Goal: Task Accomplishment & Management: Complete application form

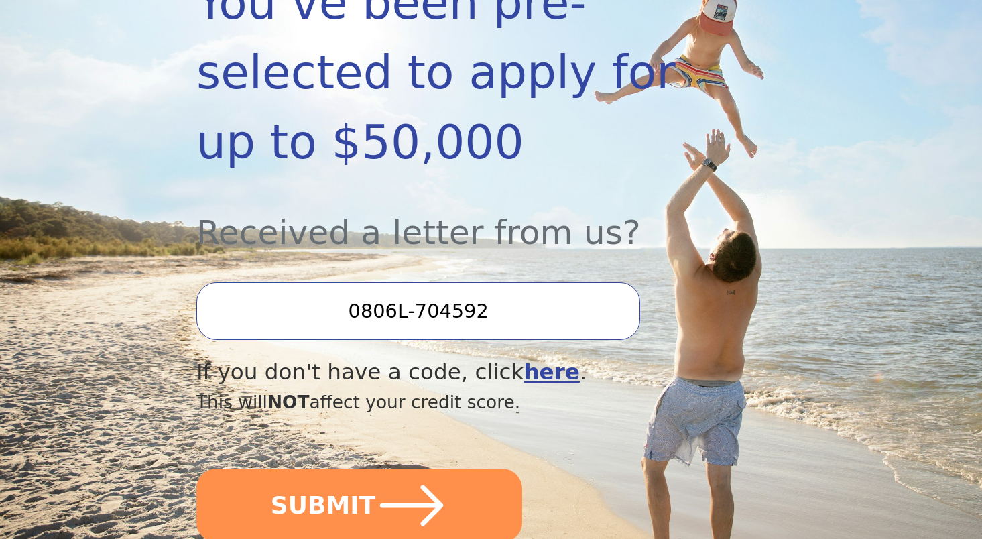
scroll to position [322, 0]
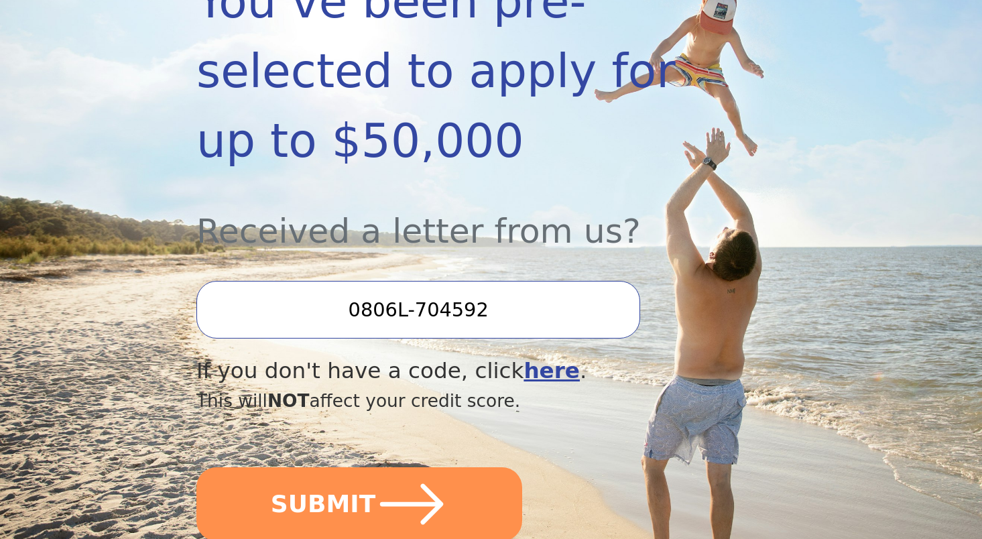
click at [458, 281] on input "0806L-704592" at bounding box center [418, 310] width 444 height 58
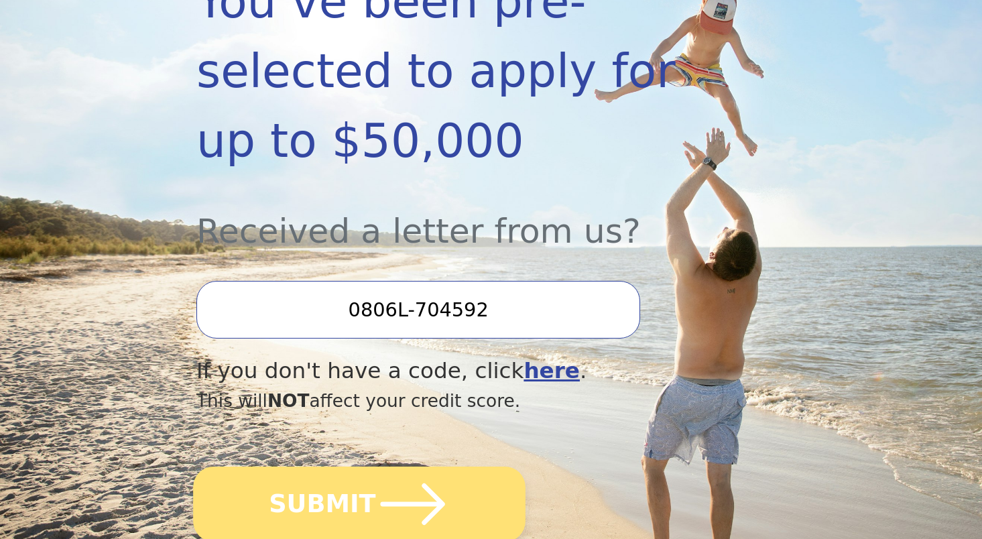
click at [406, 483] on icon "submit" at bounding box center [413, 504] width 64 height 42
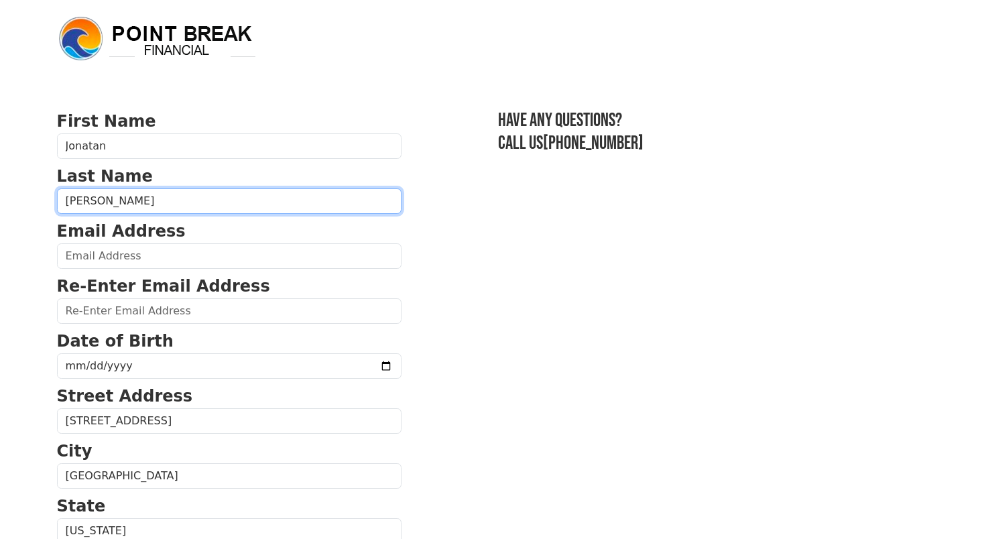
click at [130, 192] on input "[PERSON_NAME]" at bounding box center [229, 200] width 345 height 25
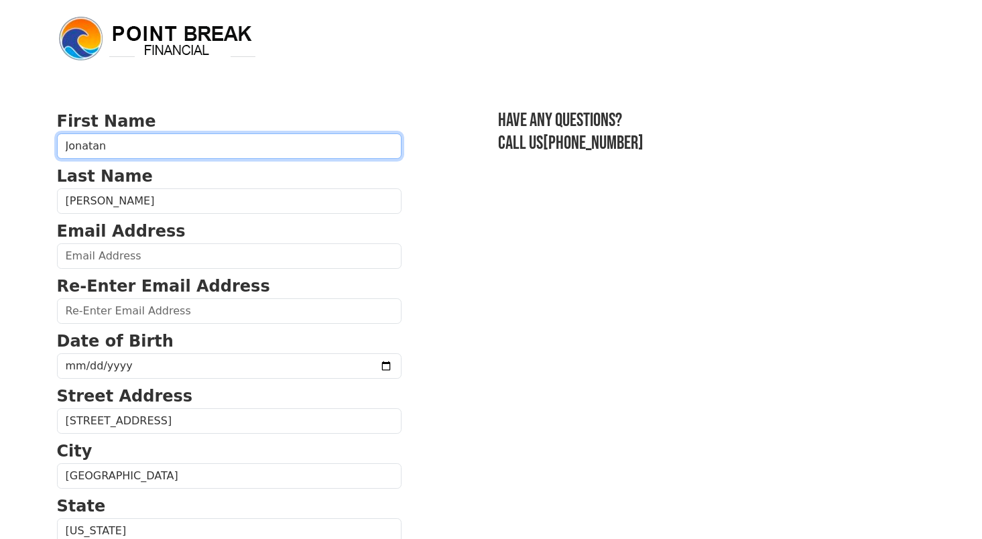
click at [109, 149] on input "Jonatan" at bounding box center [229, 145] width 345 height 25
type input "[PERSON_NAME]"
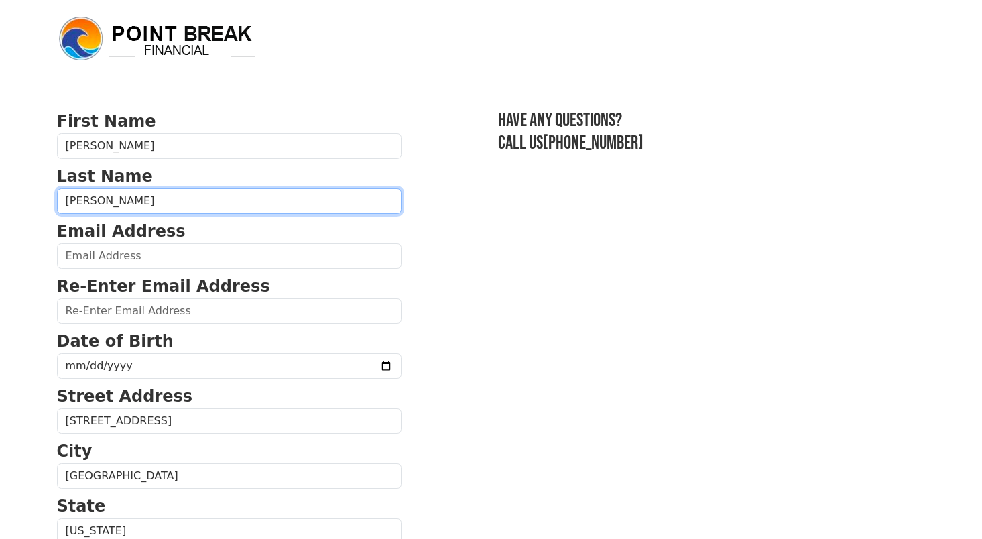
click at [100, 202] on input "[PERSON_NAME]" at bounding box center [229, 200] width 345 height 25
type input "[PERSON_NAME]"
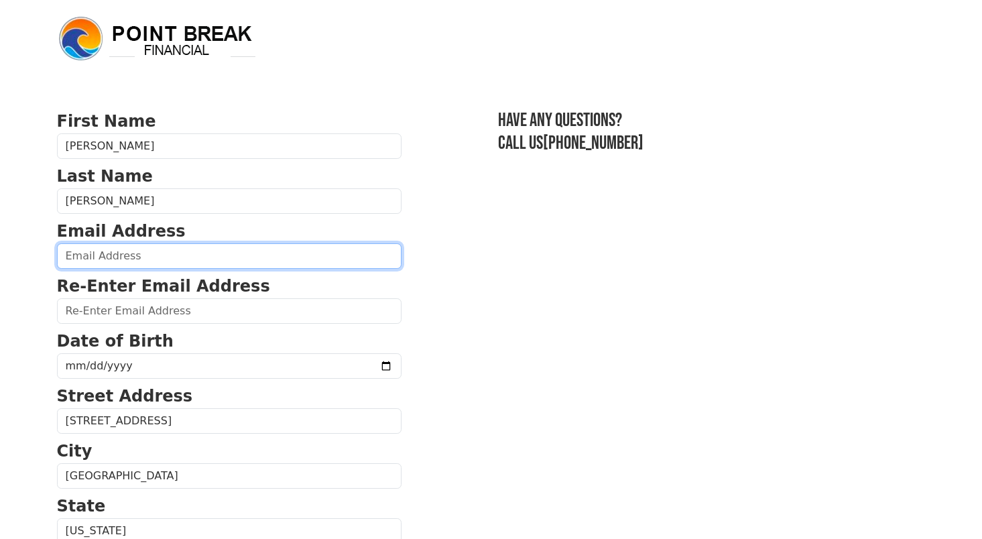
click at [92, 261] on input "email" at bounding box center [229, 255] width 345 height 25
type input "[PERSON_NAME][EMAIL_ADDRESS][DOMAIN_NAME]"
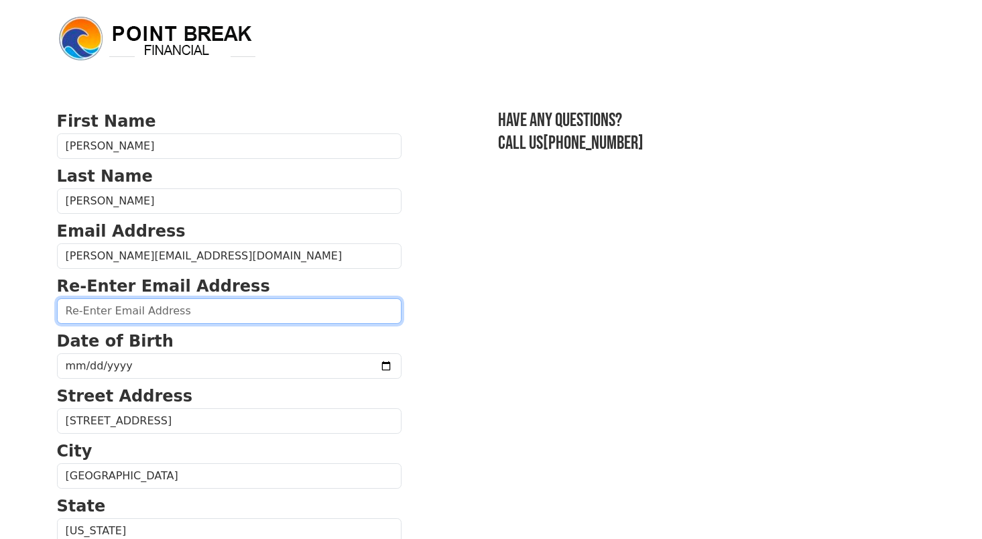
click at [122, 313] on input "email" at bounding box center [229, 310] width 345 height 25
type input "jonathan.e.torres88@gmail.com"
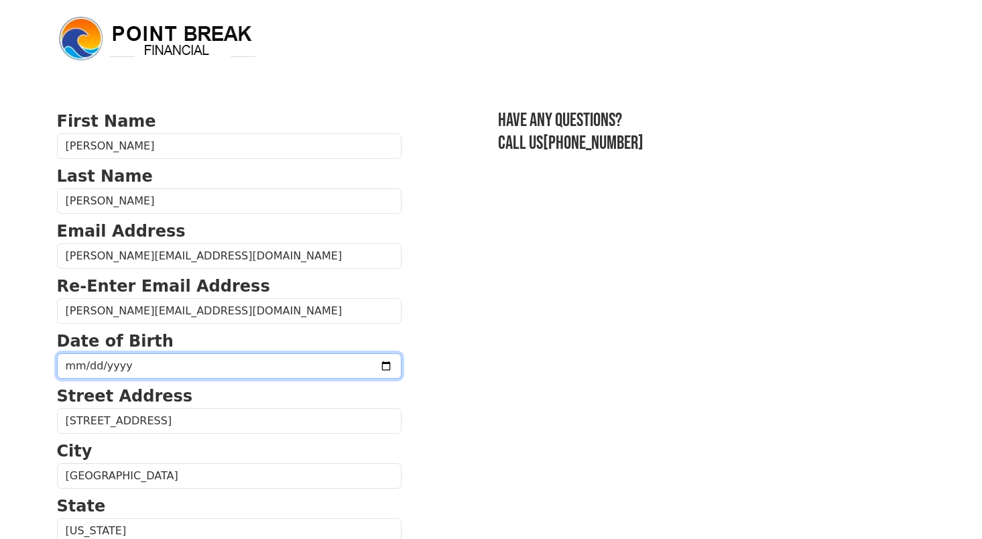
click at [103, 361] on input "date" at bounding box center [229, 365] width 345 height 25
click at [159, 357] on input "date" at bounding box center [229, 365] width 345 height 25
click at [95, 364] on input "date" at bounding box center [229, 365] width 345 height 25
click at [72, 366] on input "date" at bounding box center [229, 365] width 345 height 25
type input "1994-05-21"
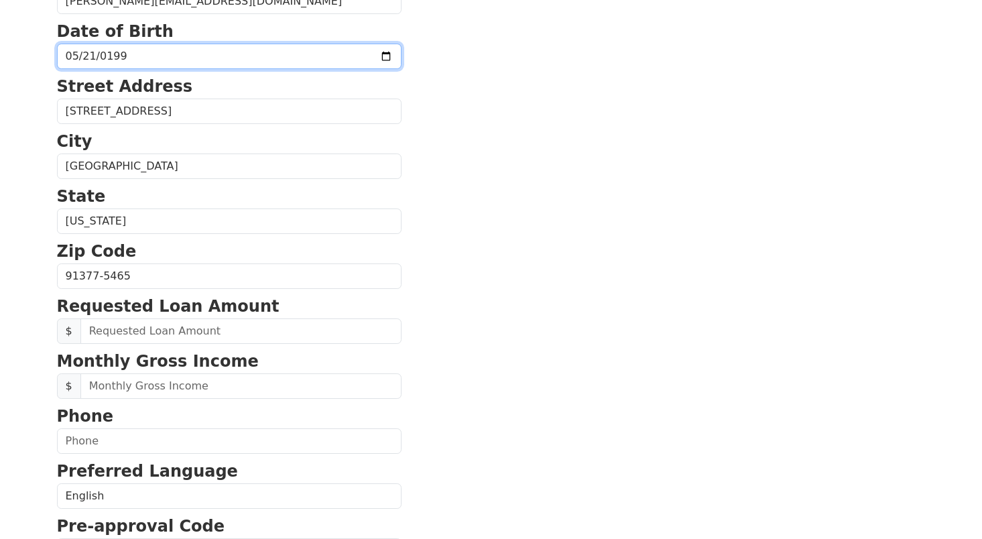
scroll to position [310, 0]
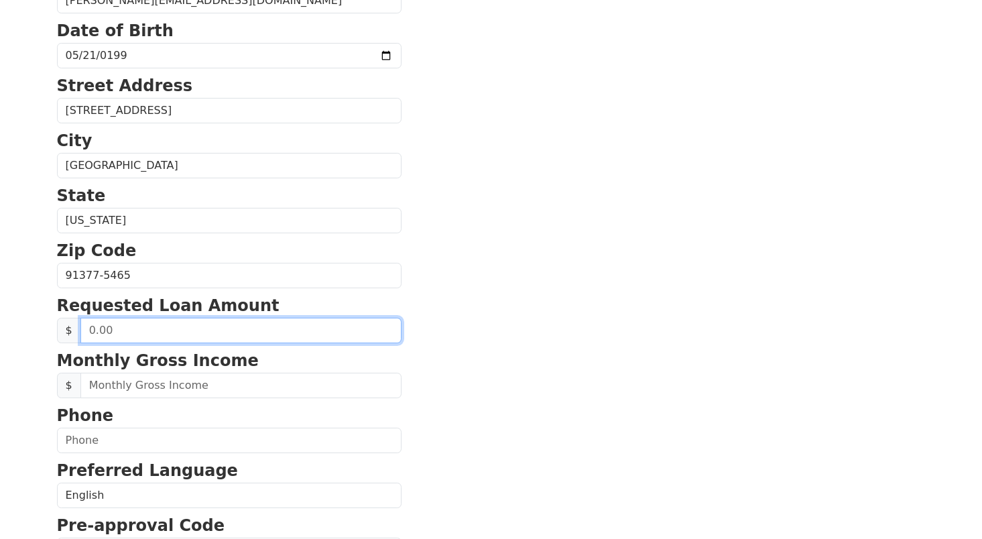
click at [117, 331] on input "text" at bounding box center [240, 330] width 321 height 25
type input "15,000.00"
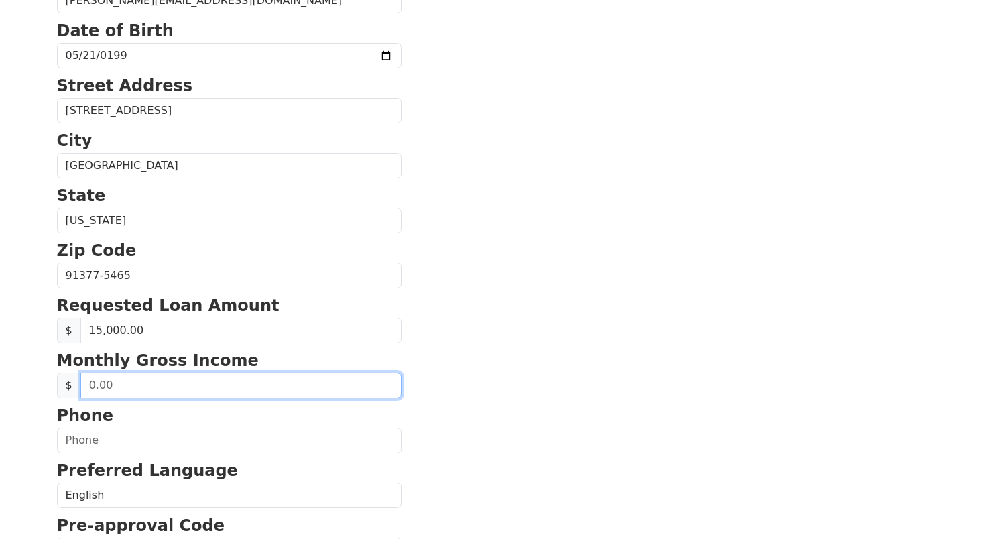
click at [120, 388] on input "text" at bounding box center [240, 385] width 321 height 25
type input "8,100.00"
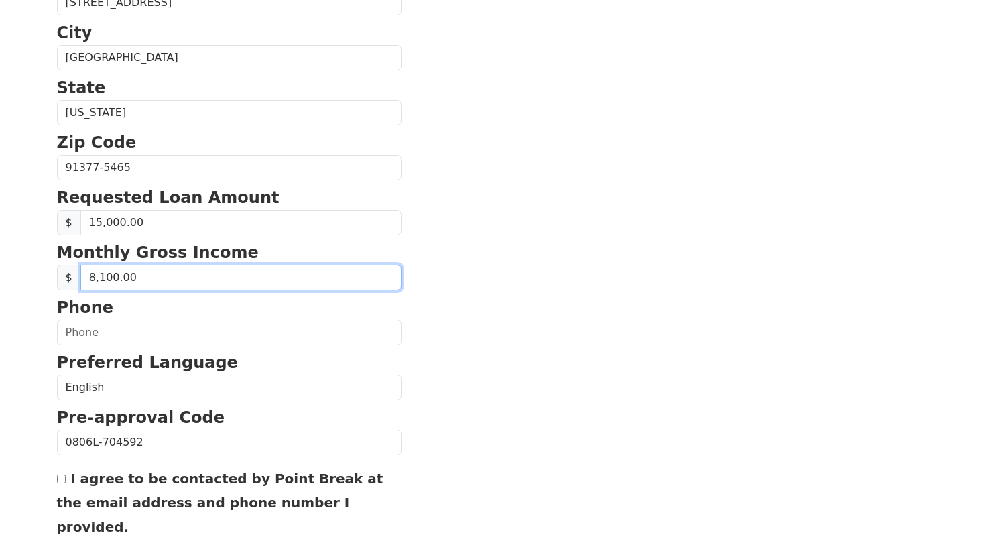
scroll to position [419, 0]
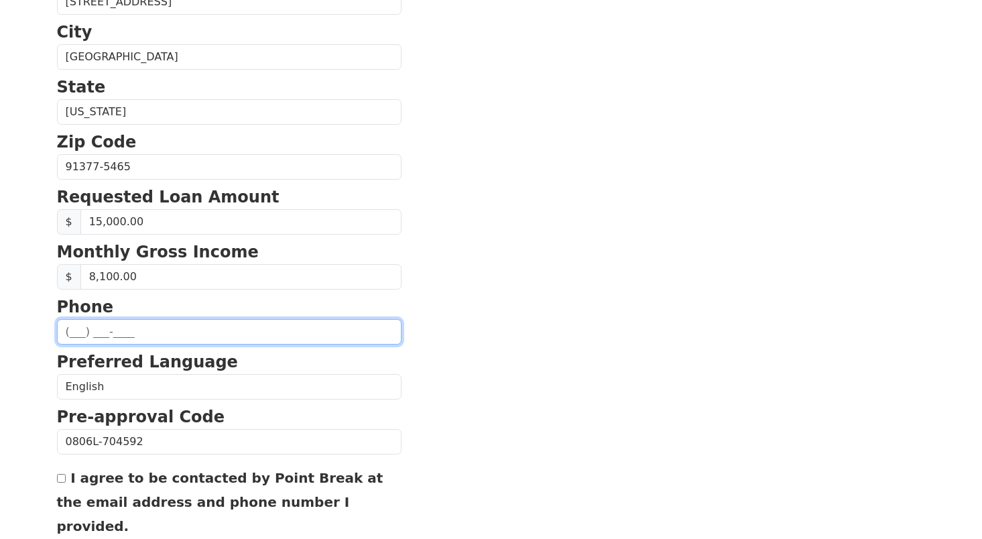
click at [155, 330] on input "text" at bounding box center [229, 331] width 345 height 25
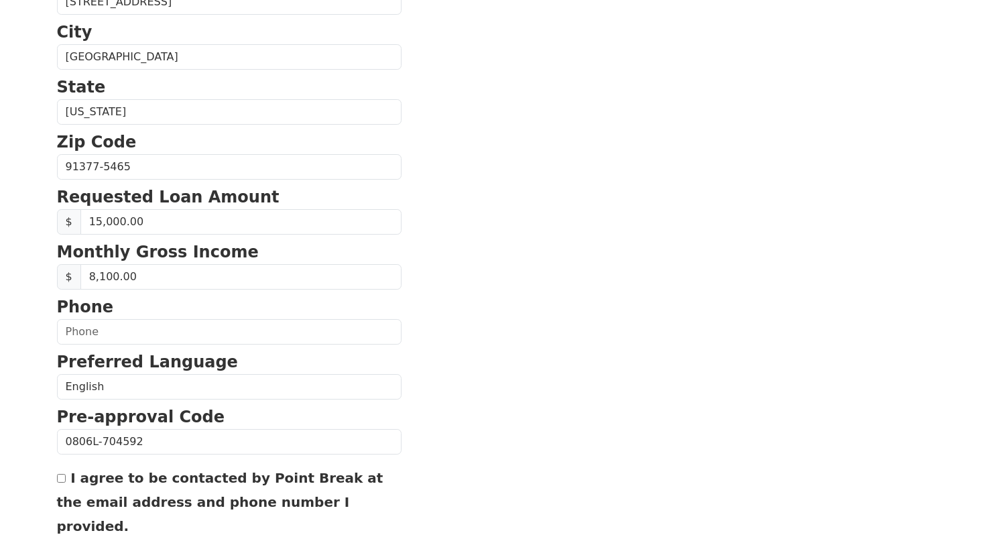
click at [546, 207] on section "First Name Jonathan Last Name Torres Email Address jonathan.e.torres888@gmail.c…" at bounding box center [491, 168] width 869 height 956
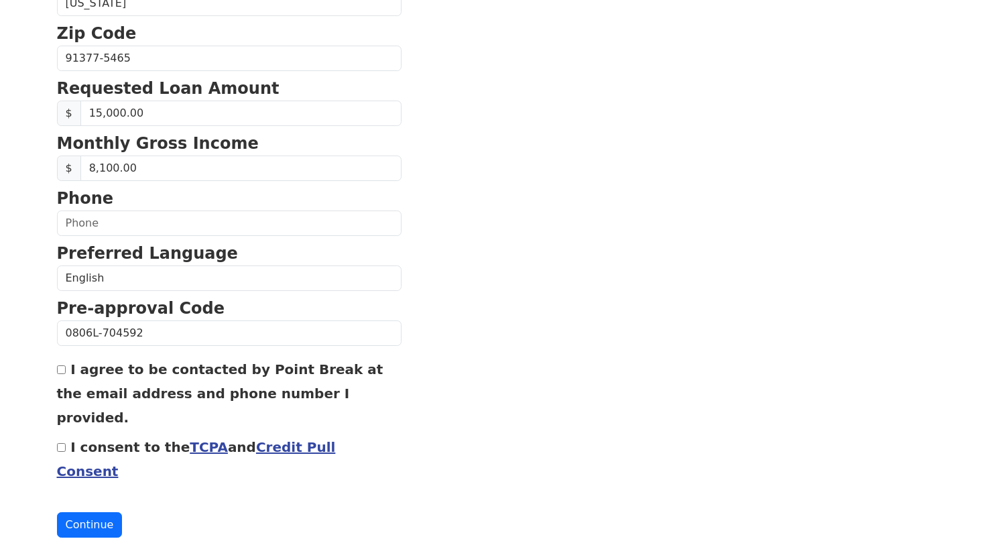
scroll to position [527, 0]
click at [60, 371] on input "I agree to be contacted by Point Break at the email address and phone number I …" at bounding box center [61, 370] width 9 height 9
checkbox input "true"
click at [60, 444] on input "I consent to the TCPA and Credit Pull Consent" at bounding box center [61, 448] width 9 height 9
checkbox input "true"
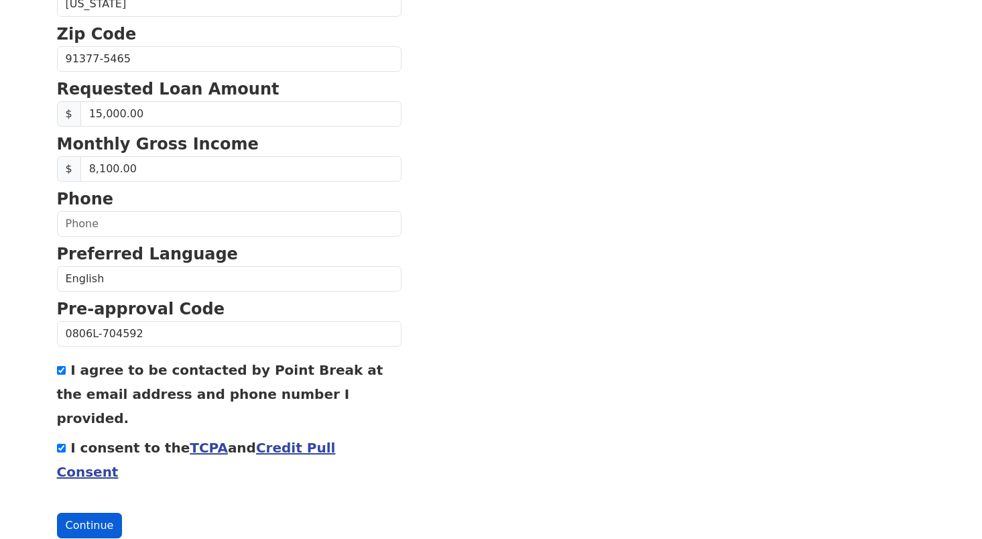
click at [93, 513] on button "Continue" at bounding box center [90, 525] width 66 height 25
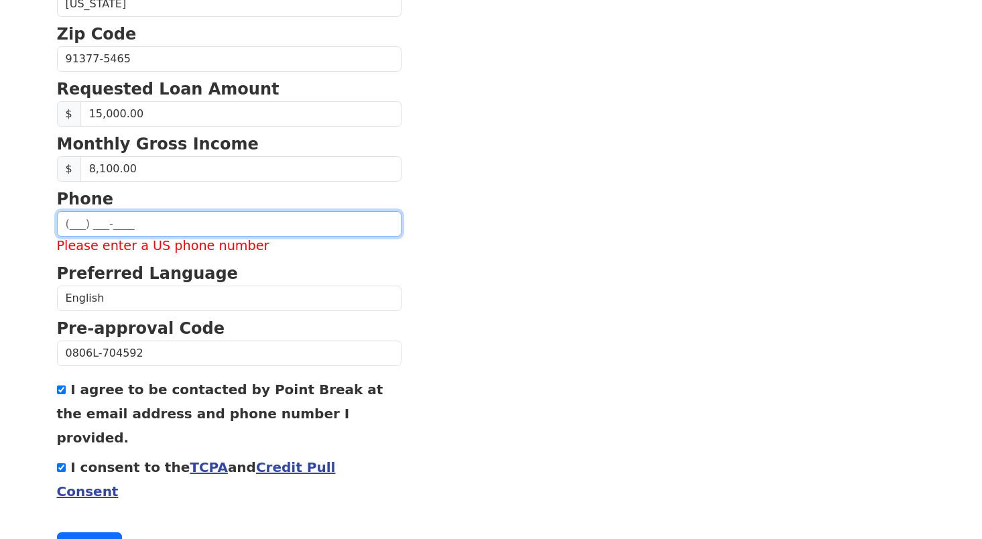
click at [115, 226] on input "text" at bounding box center [229, 223] width 345 height 25
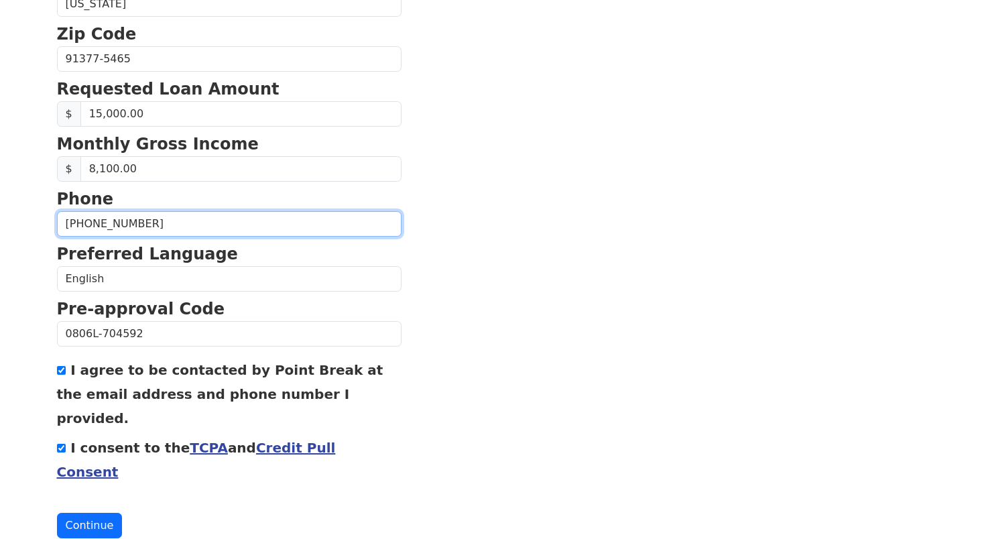
type input "(310) 422-9874"
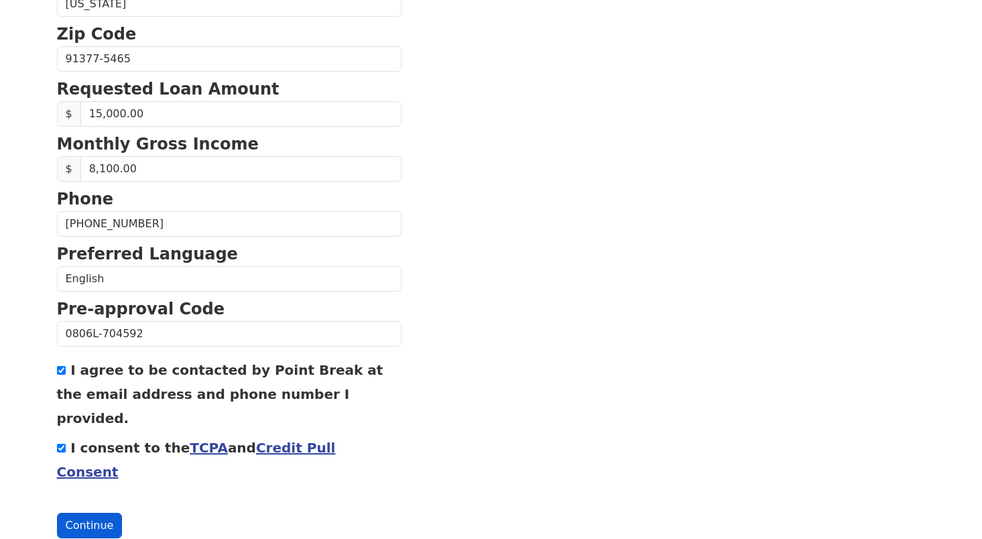
click at [93, 513] on button "Continue" at bounding box center [90, 525] width 66 height 25
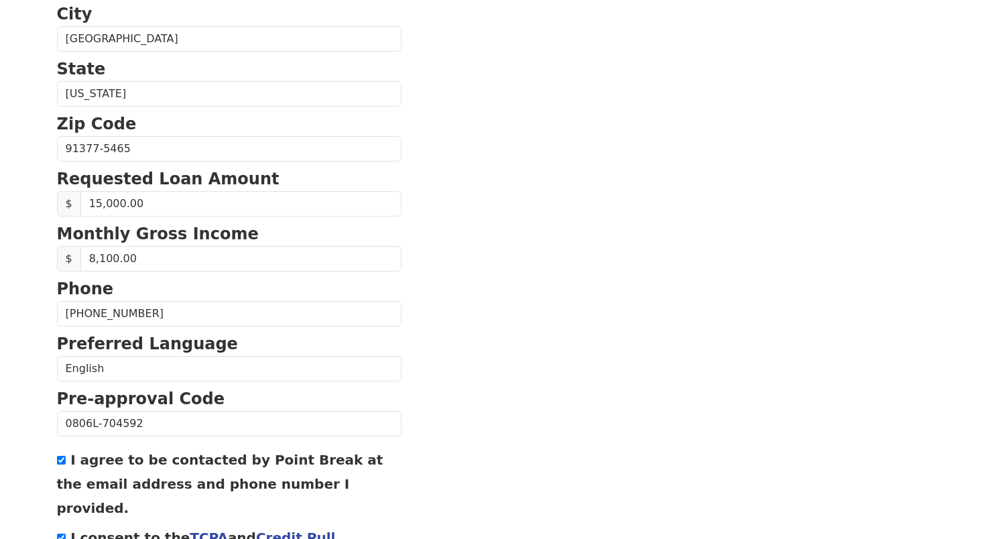
scroll to position [78, 0]
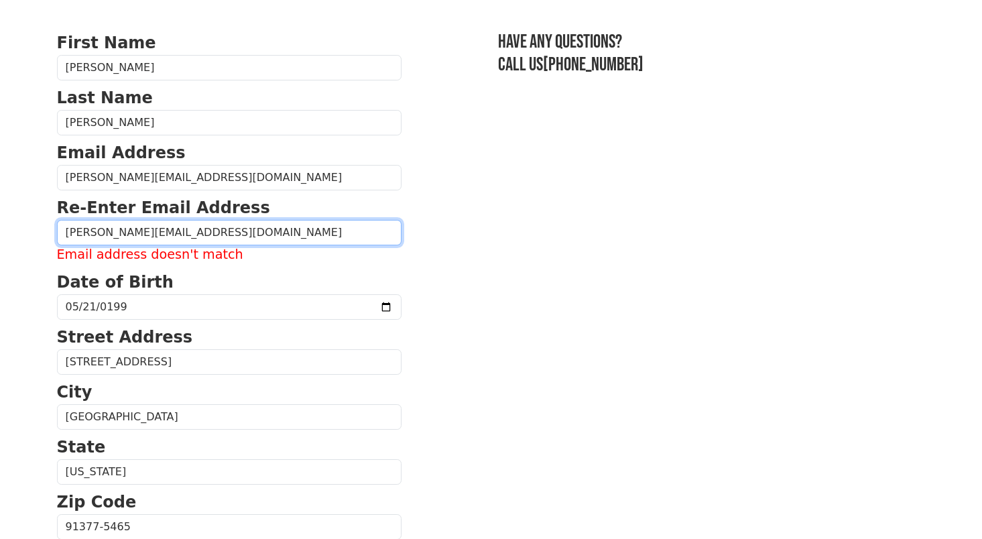
click at [147, 237] on input "jonathan.e.torres88@gmail.com" at bounding box center [229, 232] width 345 height 25
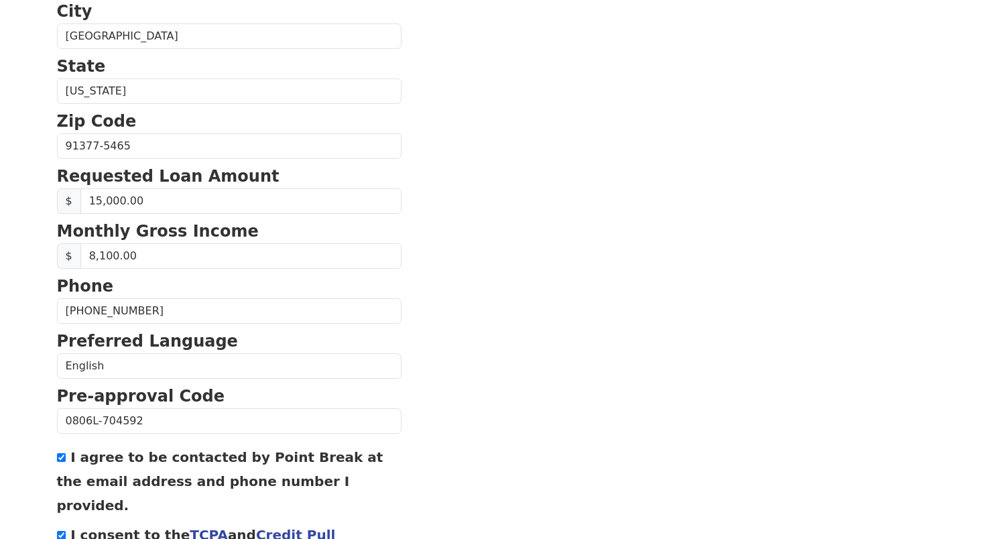
scroll to position [528, 0]
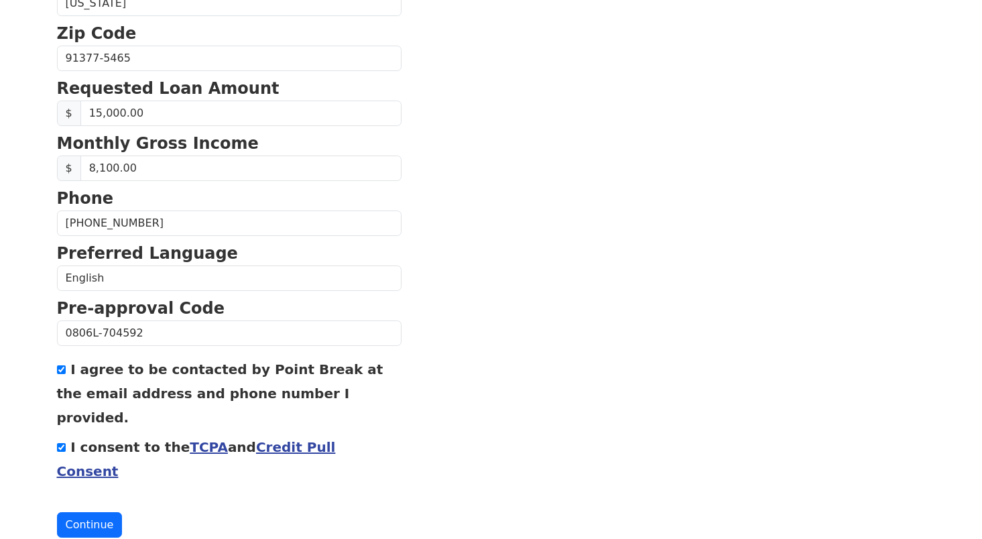
type input "jonathan.e.torres888@gmail.com"
click at [70, 492] on div "First Name Jonathan Last Name Torres Email Address jonathan.e.torres888@gmail.c…" at bounding box center [491, 28] width 885 height 1113
click at [82, 512] on button "Continue" at bounding box center [90, 524] width 66 height 25
